Goal: Information Seeking & Learning: Get advice/opinions

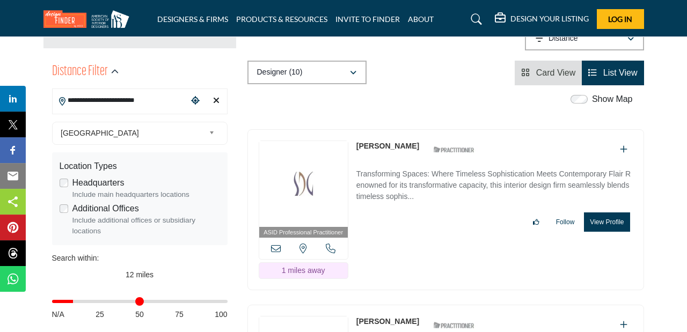
scroll to position [248, 0]
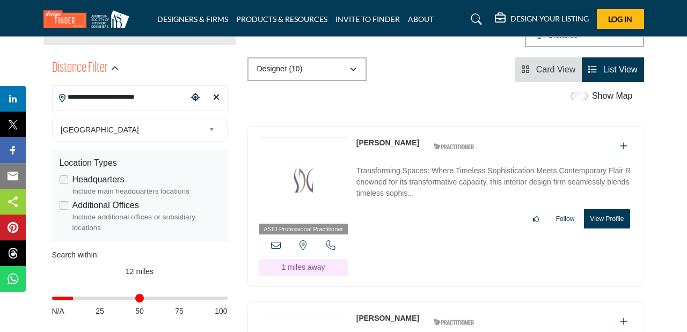
click at [154, 99] on input "**********" at bounding box center [120, 97] width 135 height 21
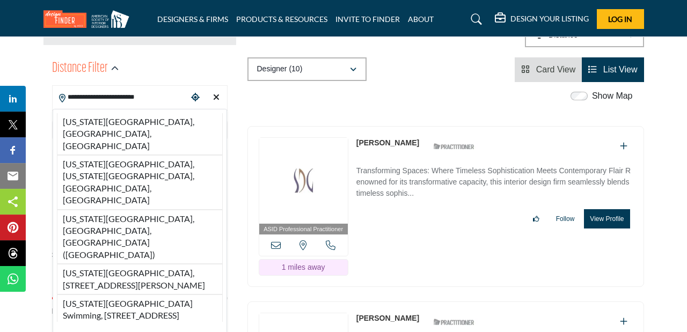
paste input "Search Location"
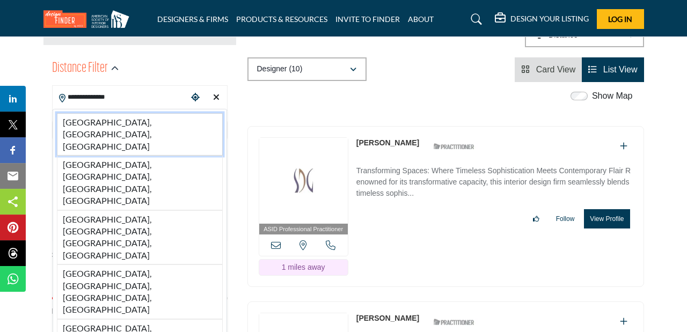
click at [151, 123] on li "Indianapolis, IN, USA" at bounding box center [140, 134] width 166 height 42
type input "**********"
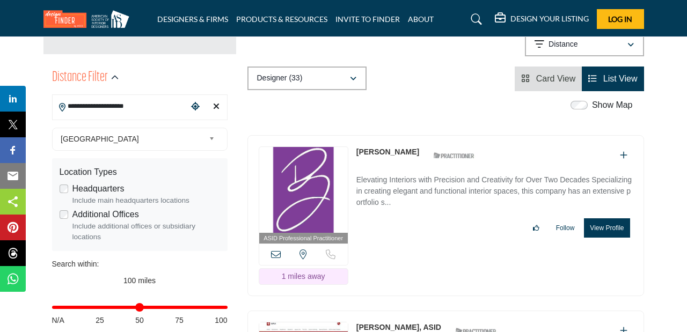
scroll to position [243, 0]
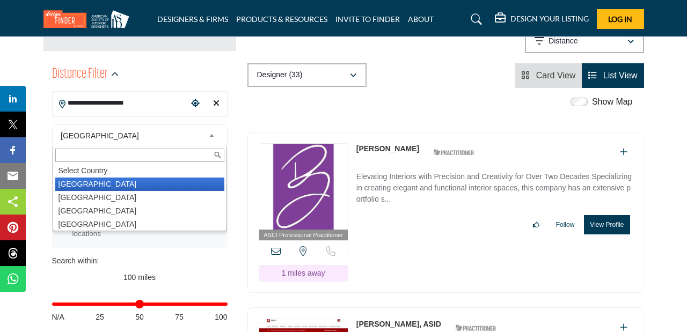
click at [180, 138] on span "United States" at bounding box center [133, 135] width 144 height 13
click at [133, 187] on li "United States" at bounding box center [139, 184] width 169 height 13
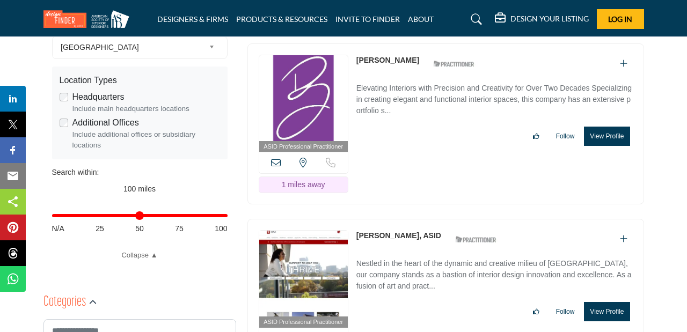
scroll to position [333, 0]
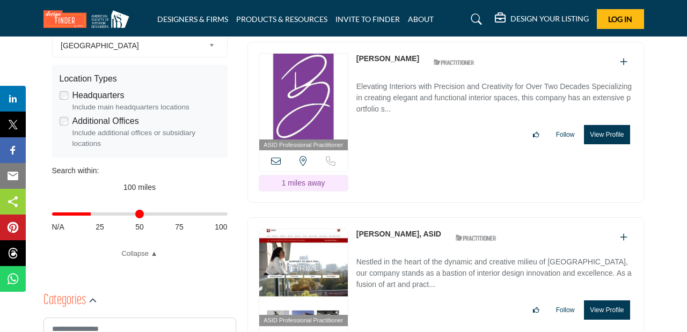
drag, startPoint x: 221, startPoint y: 218, endPoint x: 95, endPoint y: 226, distance: 125.8
type input "**"
click at [95, 215] on input "Distance in miles" at bounding box center [139, 214] width 175 height 2
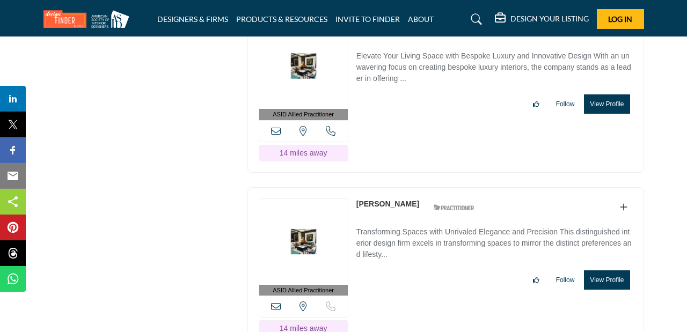
scroll to position [2712, 0]
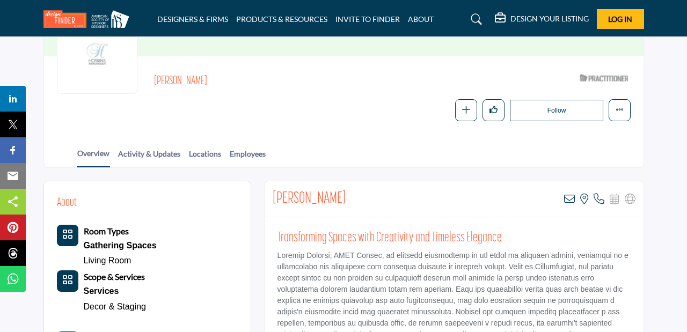
scroll to position [119, 0]
drag, startPoint x: 350, startPoint y: 199, endPoint x: 261, endPoint y: 198, distance: 89.1
copy h2 "[PERSON_NAME]"
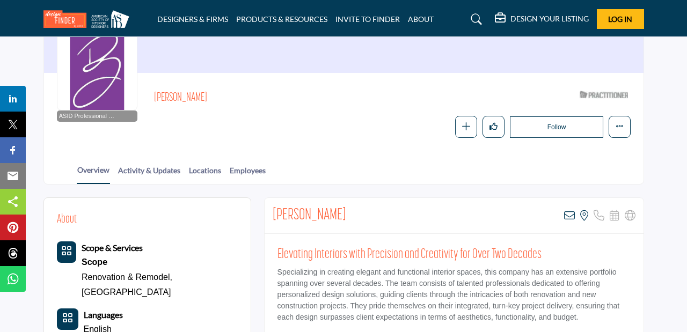
scroll to position [166, 0]
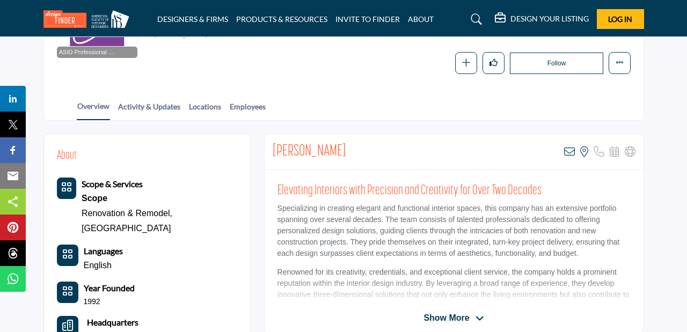
drag, startPoint x: 353, startPoint y: 153, endPoint x: 274, endPoint y: 151, distance: 78.4
click at [274, 151] on div "Mary Beth Archer View email address of this listing View the location of this l…" at bounding box center [454, 152] width 379 height 36
copy h2 "[PERSON_NAME]"
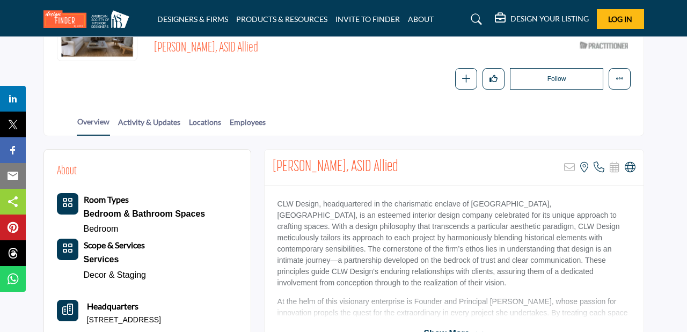
scroll to position [153, 0]
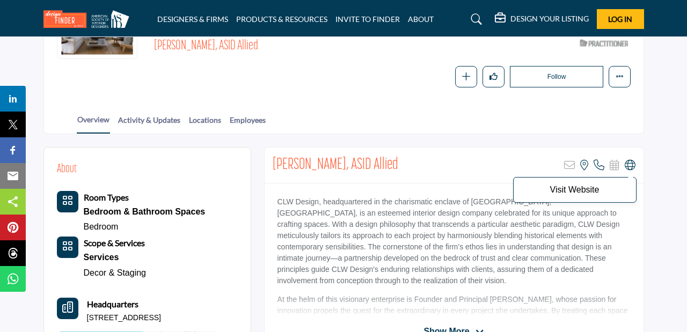
click at [626, 166] on icon at bounding box center [630, 165] width 11 height 11
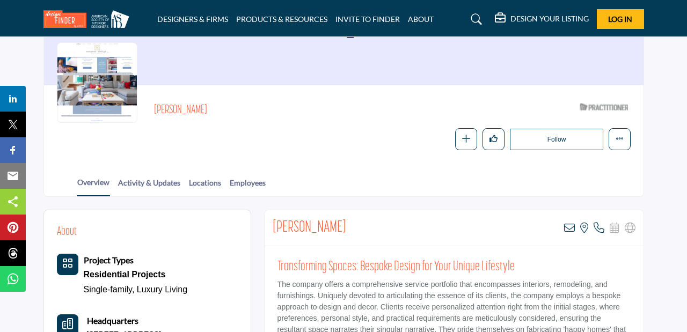
scroll to position [94, 0]
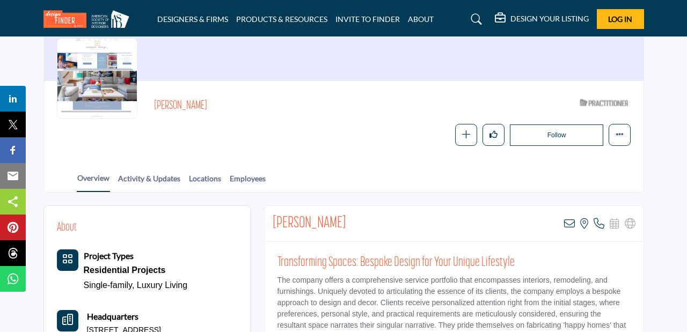
drag, startPoint x: 372, startPoint y: 218, endPoint x: 273, endPoint y: 220, distance: 98.7
click at [273, 220] on div "Stacy Thompson View email address of this listing View the location of this lis…" at bounding box center [454, 224] width 379 height 36
copy h2 "Stacy Thompson"
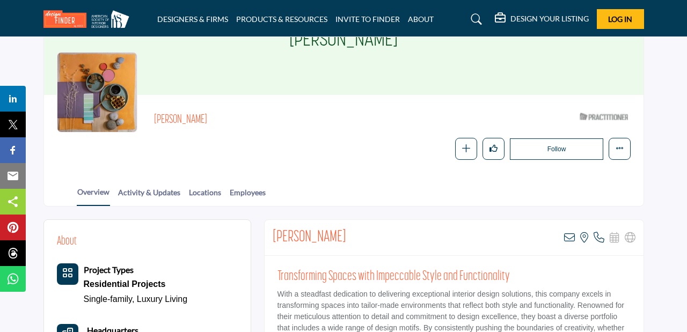
scroll to position [98, 0]
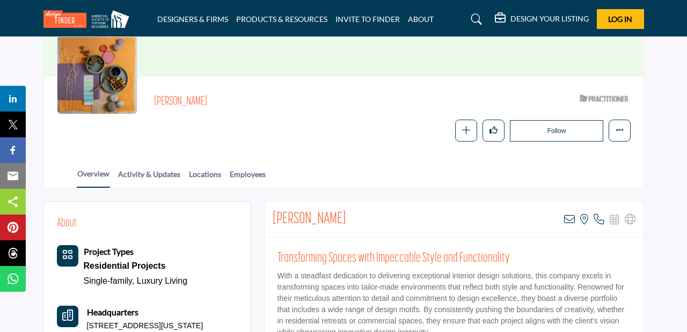
drag, startPoint x: 342, startPoint y: 220, endPoint x: 269, endPoint y: 218, distance: 73.0
click at [269, 218] on div "Julie Berghorn View email address of this listing View the location of this lis…" at bounding box center [454, 220] width 379 height 36
copy h2 "Julie Berghorn"
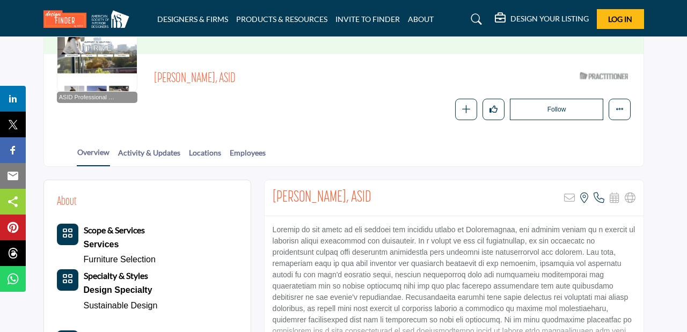
scroll to position [123, 0]
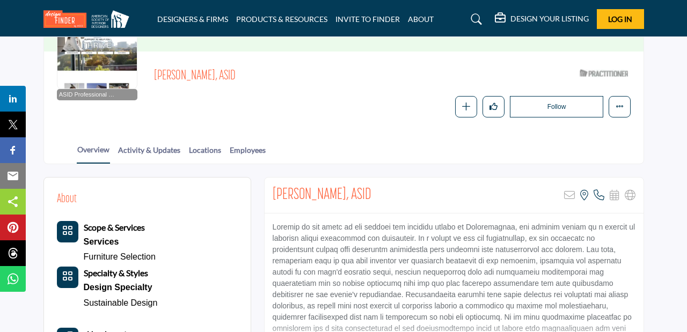
drag, startPoint x: 377, startPoint y: 194, endPoint x: 266, endPoint y: 195, distance: 110.5
click at [266, 194] on div "[PERSON_NAME], ASID Sorry, but this listing is on a subscription plan which doe…" at bounding box center [454, 196] width 379 height 36
copy h2 "[PERSON_NAME], ASID"
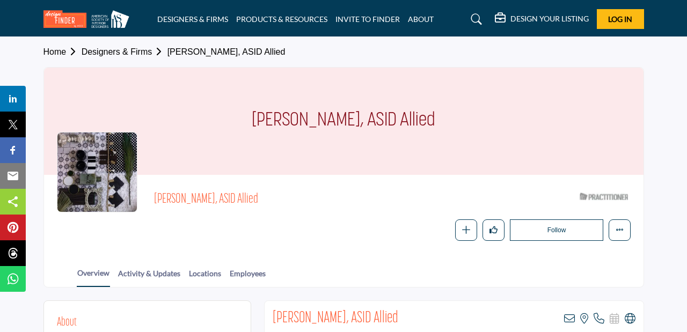
drag, startPoint x: 377, startPoint y: 121, endPoint x: 271, endPoint y: 120, distance: 106.2
click at [270, 120] on h1 "Mary Kiefer, ASID Allied" at bounding box center [344, 121] width 184 height 107
copy h1 "Mary Kiefer, ASID"
click at [631, 319] on icon at bounding box center [630, 318] width 11 height 11
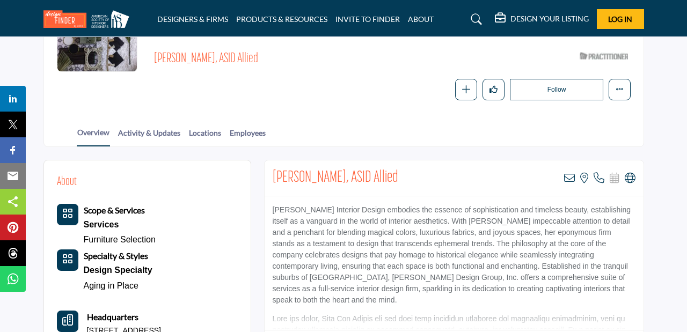
scroll to position [143, 0]
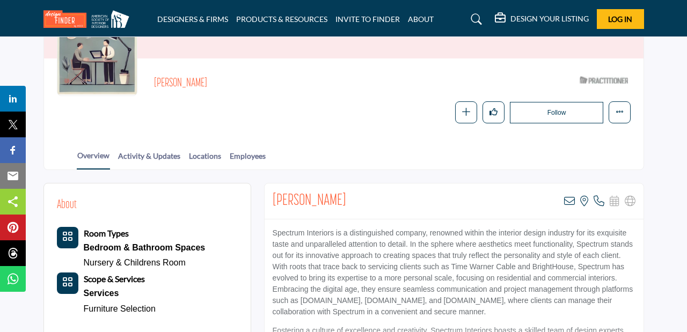
scroll to position [119, 0]
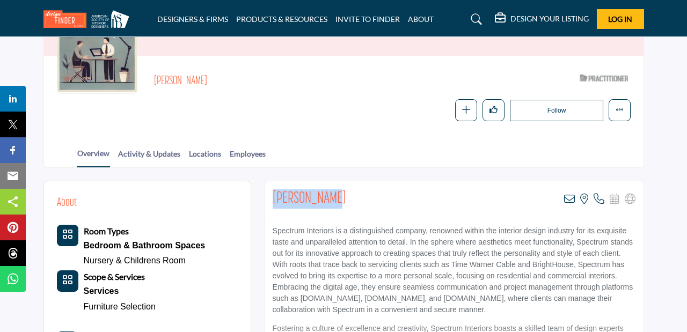
drag, startPoint x: 345, startPoint y: 197, endPoint x: 267, endPoint y: 194, distance: 77.9
click at [267, 194] on div "[PERSON_NAME] View email address of this listing View the location of this list…" at bounding box center [454, 199] width 379 height 36
drag, startPoint x: 334, startPoint y: 231, endPoint x: 267, endPoint y: 226, distance: 67.7
click at [273, 226] on p "Spectrum Interiors is a distinguished company, renowned within the interior des…" at bounding box center [454, 270] width 363 height 90
copy p "Spectrum Interiors"
